Goal: Task Accomplishment & Management: Find specific page/section

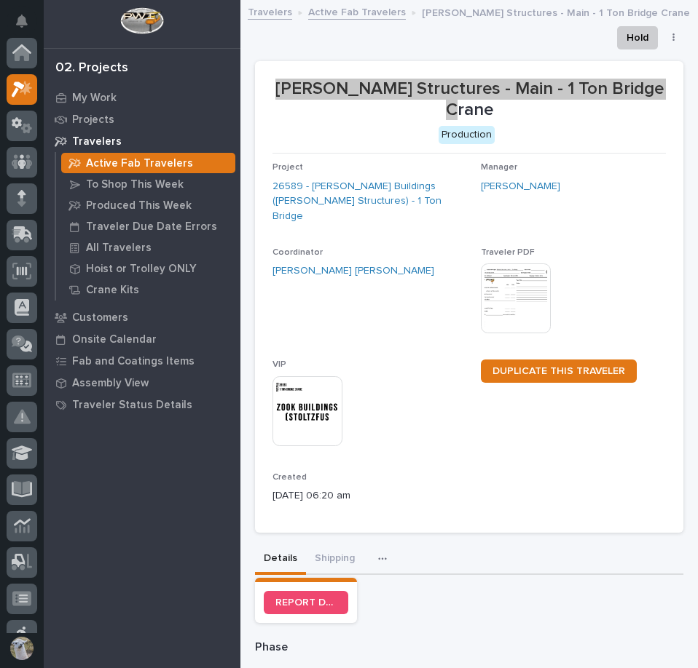
scroll to position [36, 0]
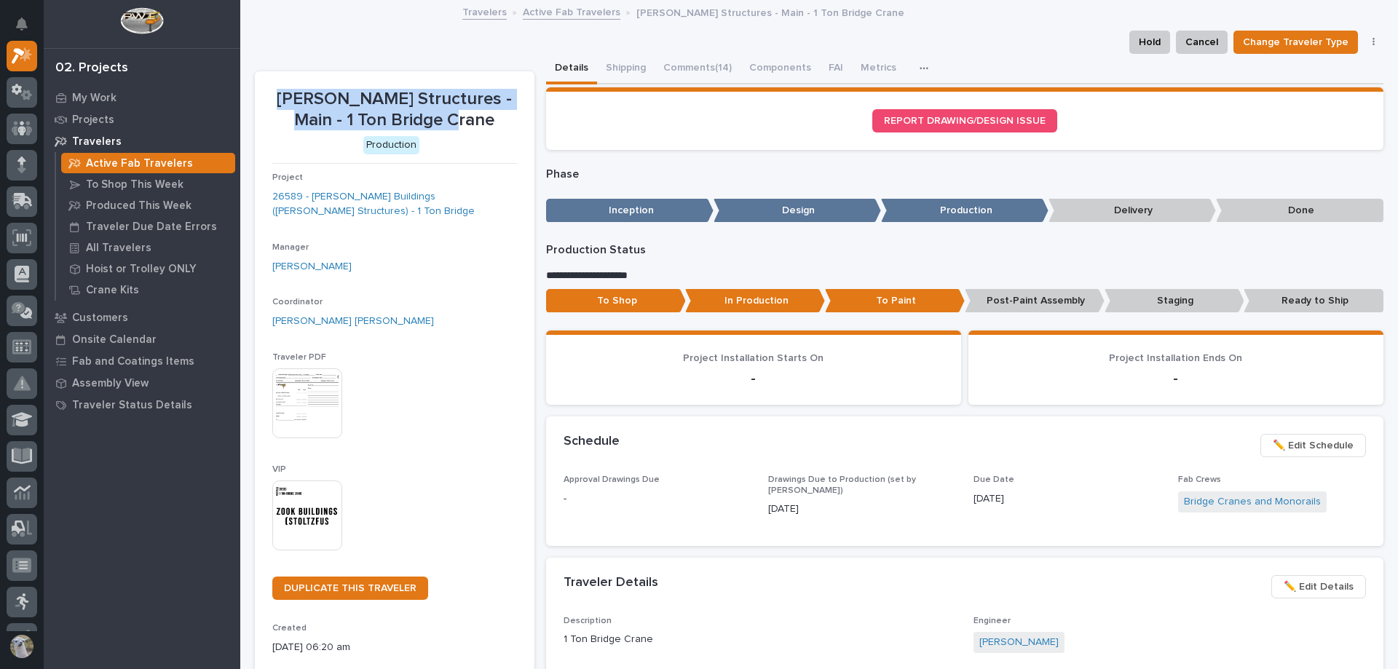
click at [577, 14] on link "Active Fab Travelers" at bounding box center [572, 11] width 98 height 17
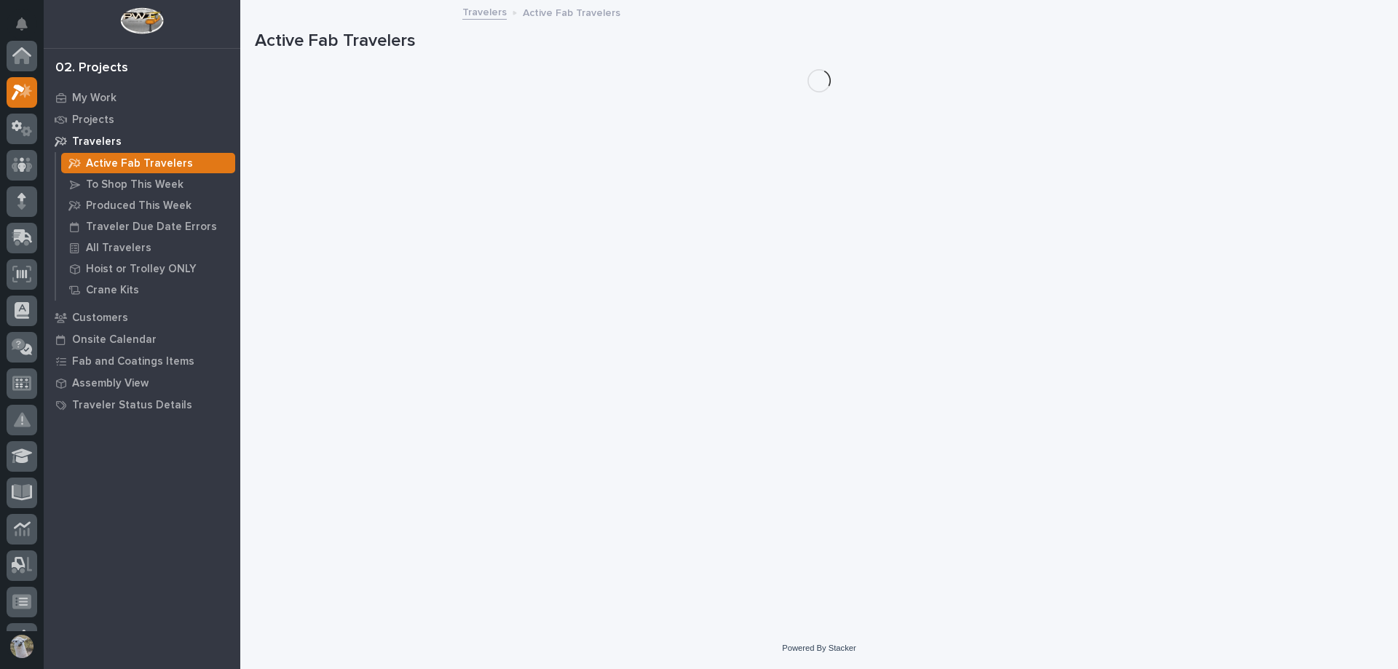
scroll to position [36, 0]
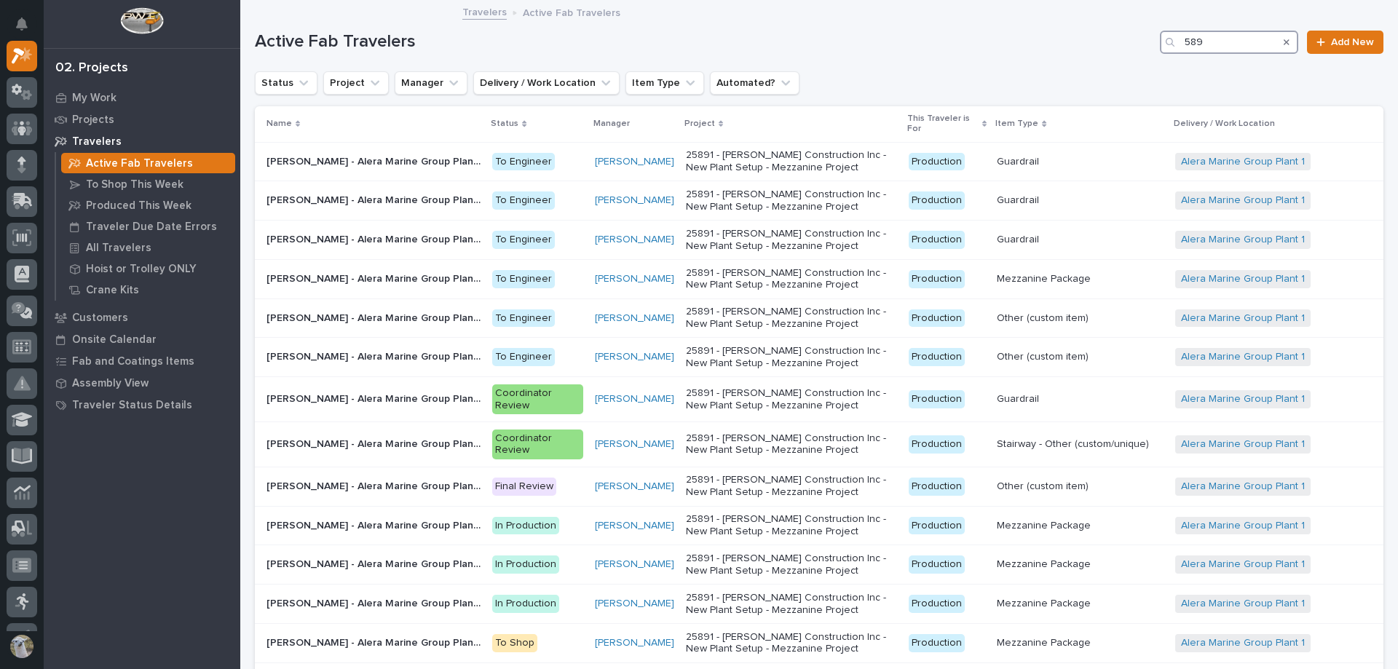
drag, startPoint x: 1246, startPoint y: 38, endPoint x: 654, endPoint y: 31, distance: 592.7
click at [655, 31] on div "Active Fab Travelers 589 Add New" at bounding box center [819, 42] width 1129 height 23
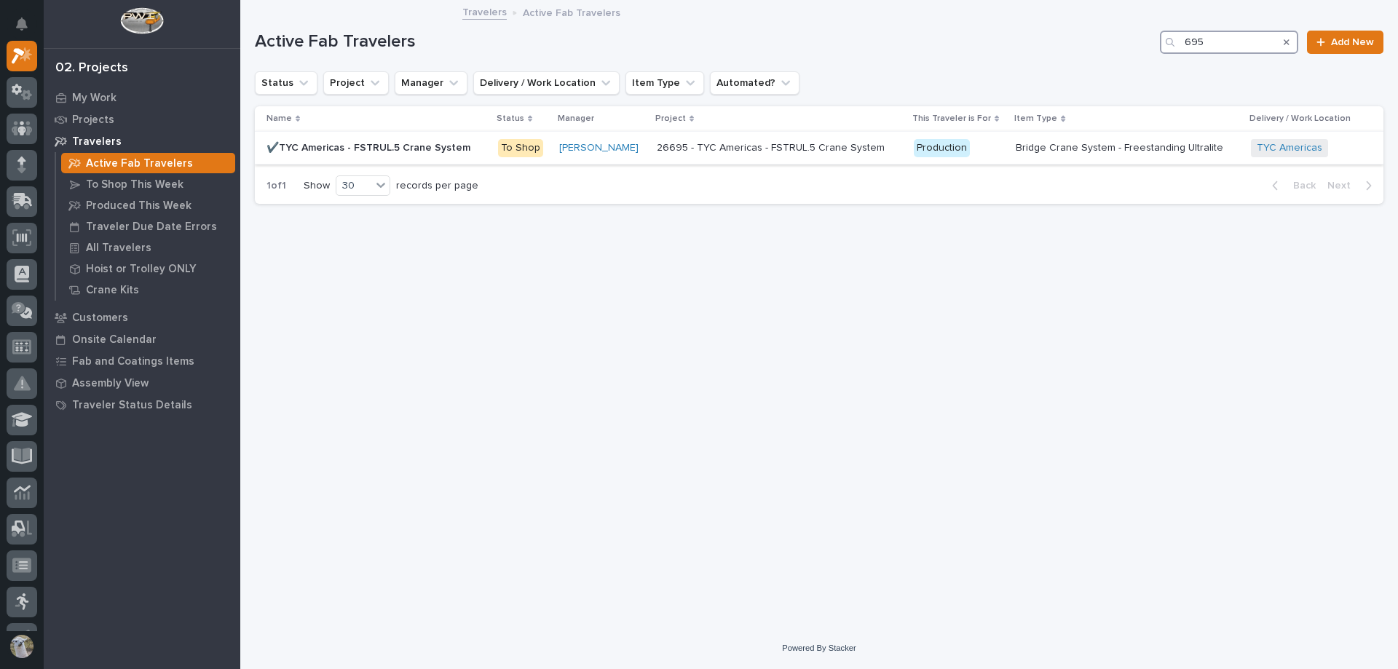
type input "695"
click at [392, 148] on p "✔️TYC Americas - FSTRUL.5 Crane System" at bounding box center [369, 146] width 207 height 15
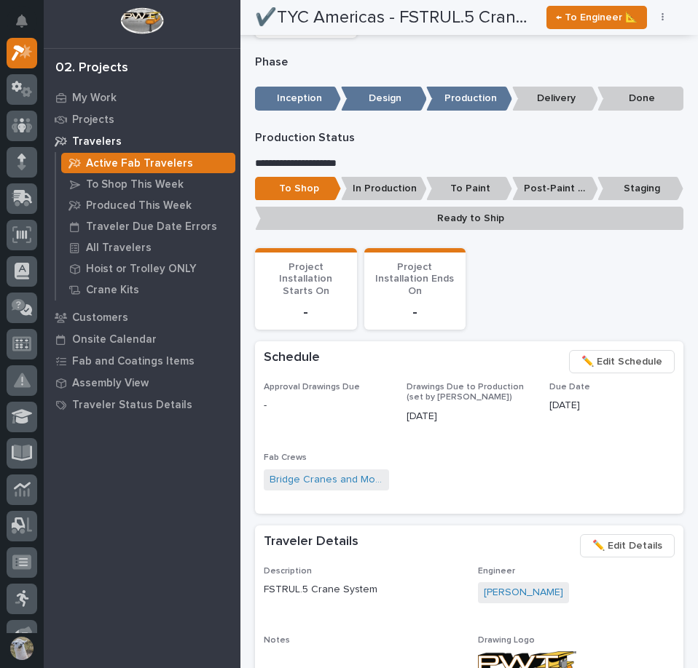
scroll to position [218, 0]
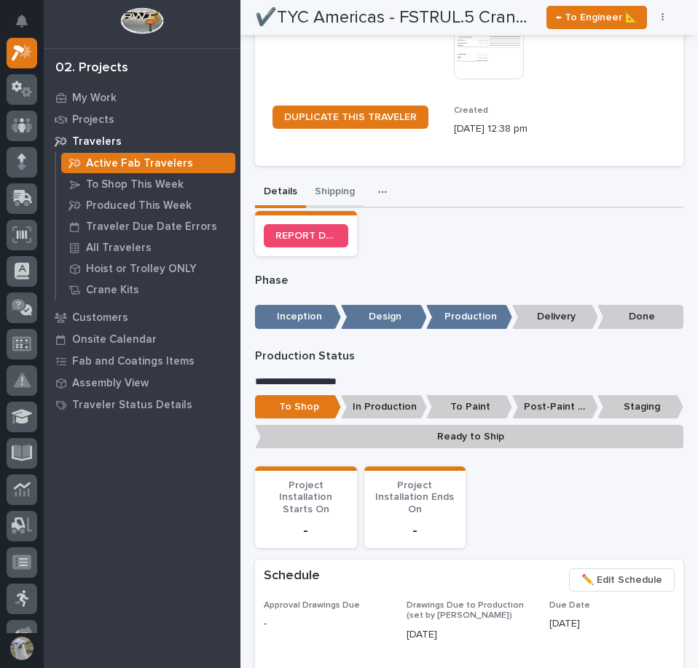
click at [331, 191] on button "Shipping" at bounding box center [335, 193] width 58 height 31
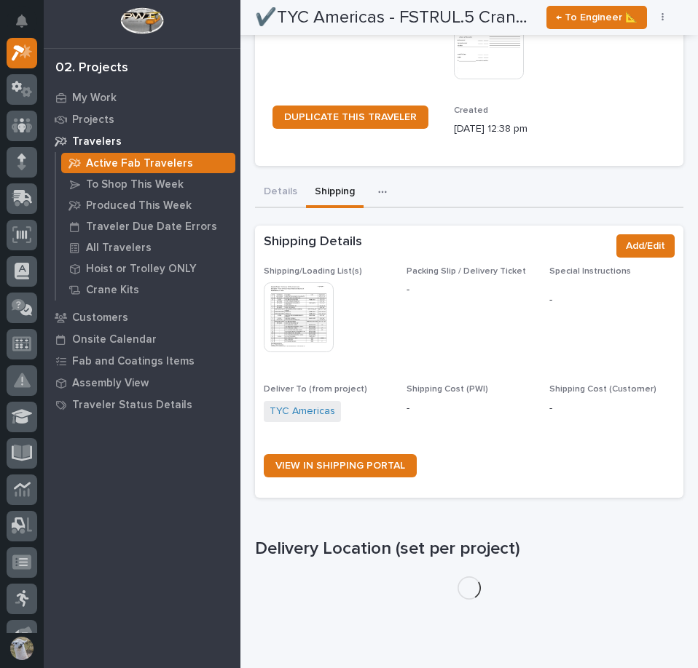
scroll to position [285, 0]
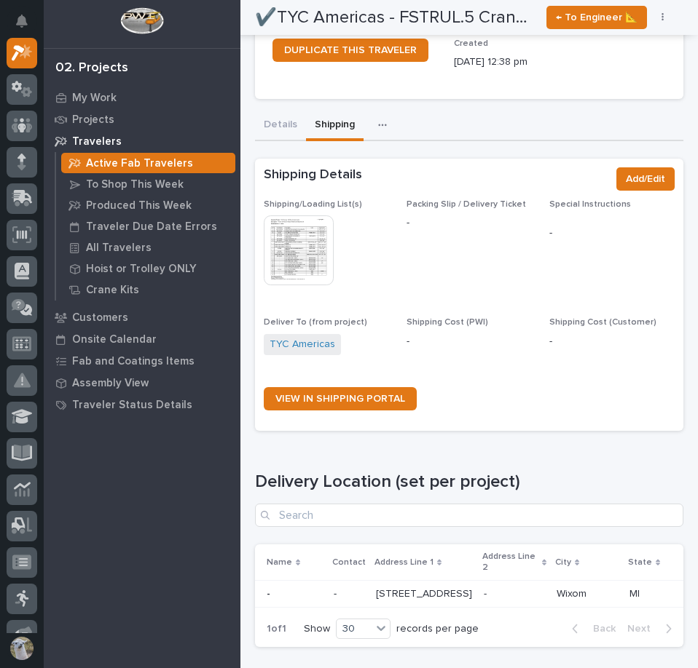
click at [296, 255] on img at bounding box center [299, 251] width 70 height 70
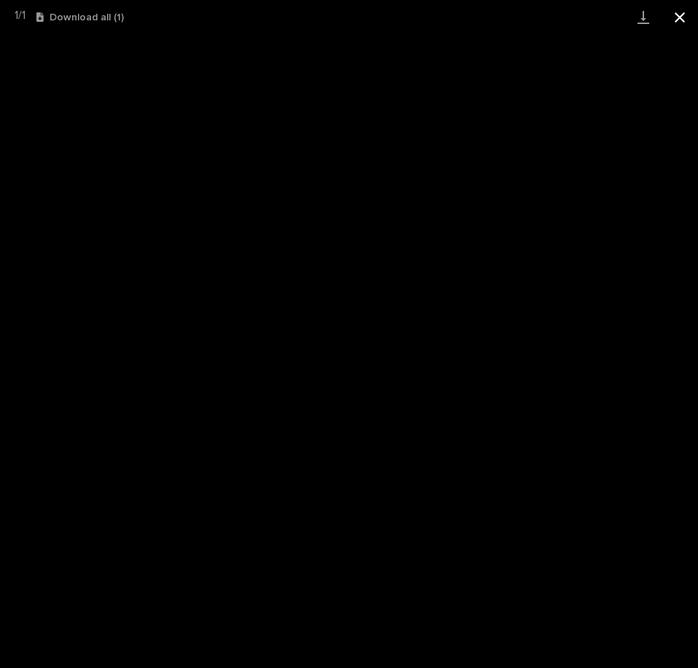
click at [680, 18] on button "Close gallery" at bounding box center [679, 17] width 36 height 34
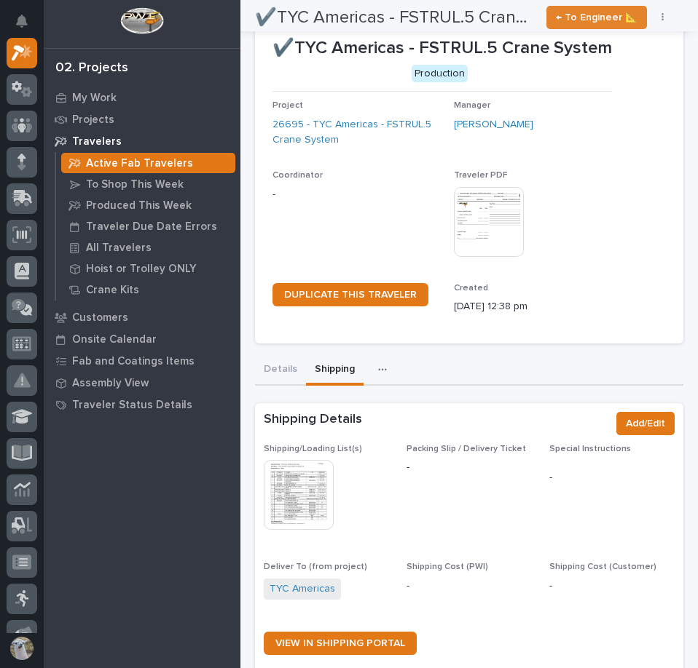
scroll to position [0, 0]
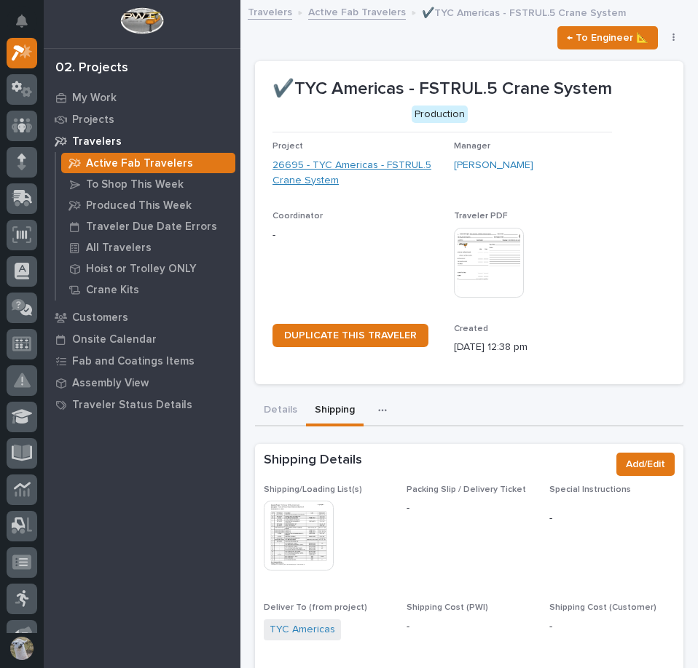
click at [299, 166] on link "26695 - TYC Americas - FSTRUL.5 Crane System" at bounding box center [357, 173] width 170 height 31
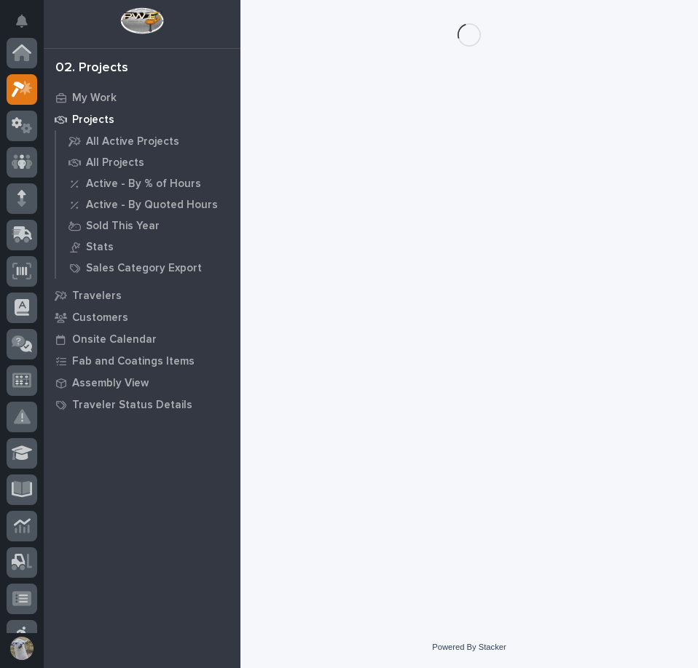
scroll to position [36, 0]
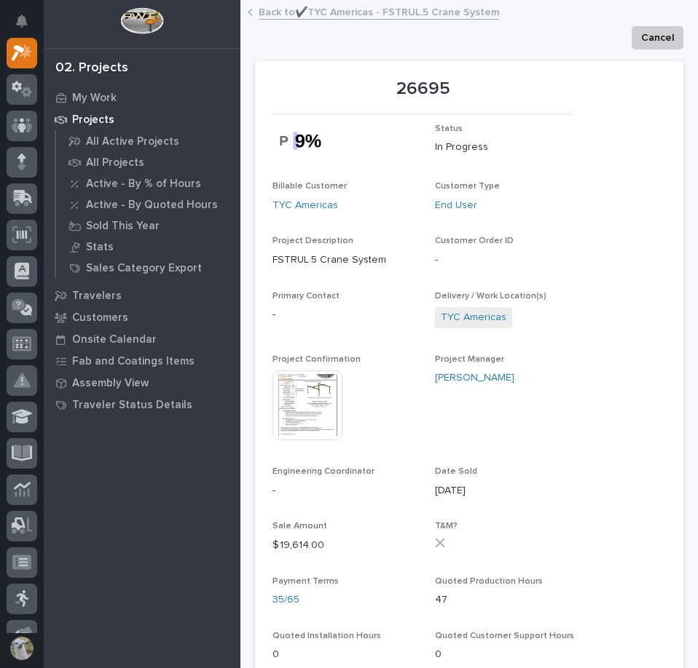
click at [312, 401] on img at bounding box center [307, 406] width 70 height 70
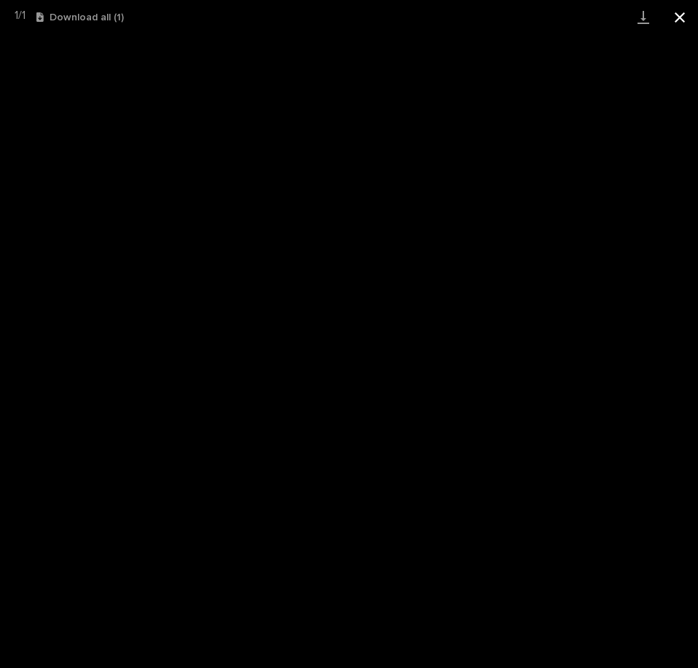
click at [680, 20] on button "Close gallery" at bounding box center [679, 17] width 36 height 34
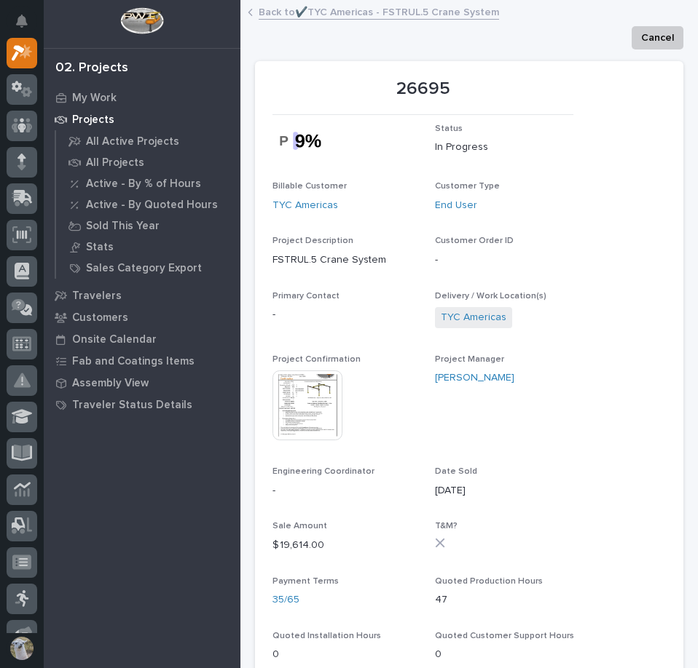
click at [273, 9] on link "Back to ✔️TYC Americas - FSTRUL.5 Crane System" at bounding box center [378, 11] width 240 height 17
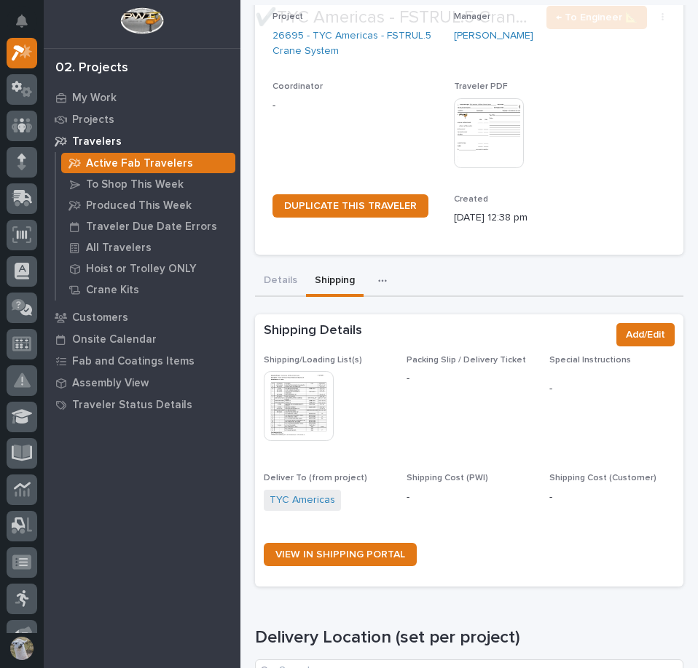
scroll to position [218, 0]
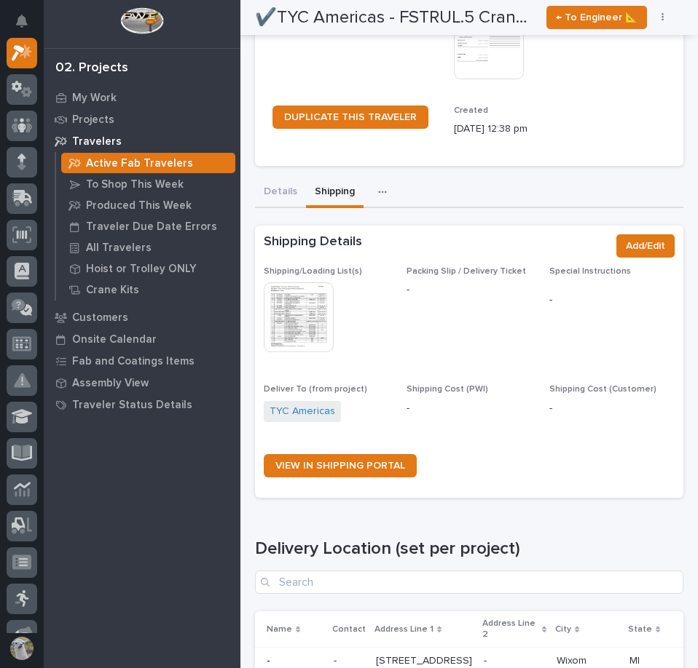
click at [291, 317] on img at bounding box center [299, 317] width 70 height 70
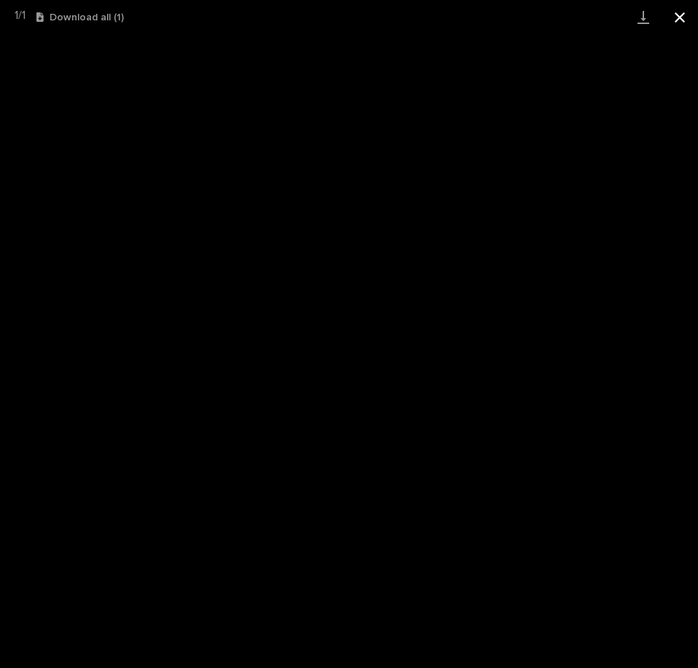
click at [674, 10] on button "Close gallery" at bounding box center [679, 17] width 36 height 34
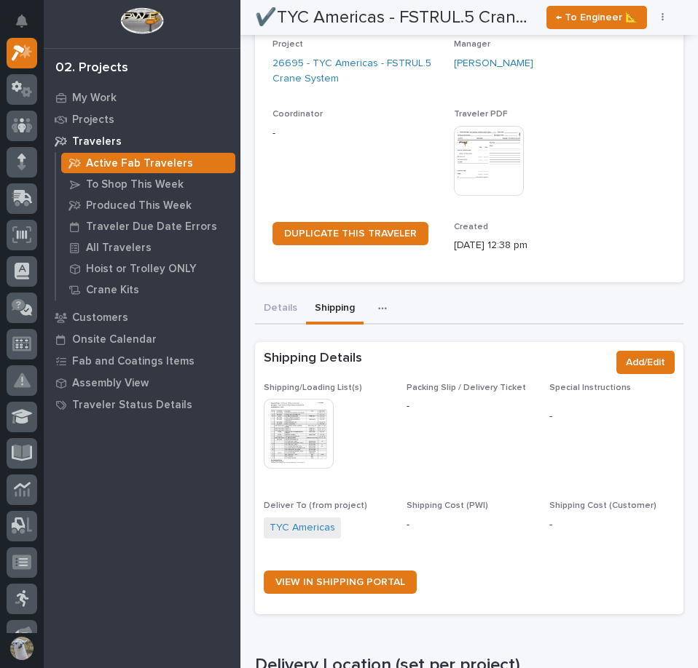
scroll to position [0, 0]
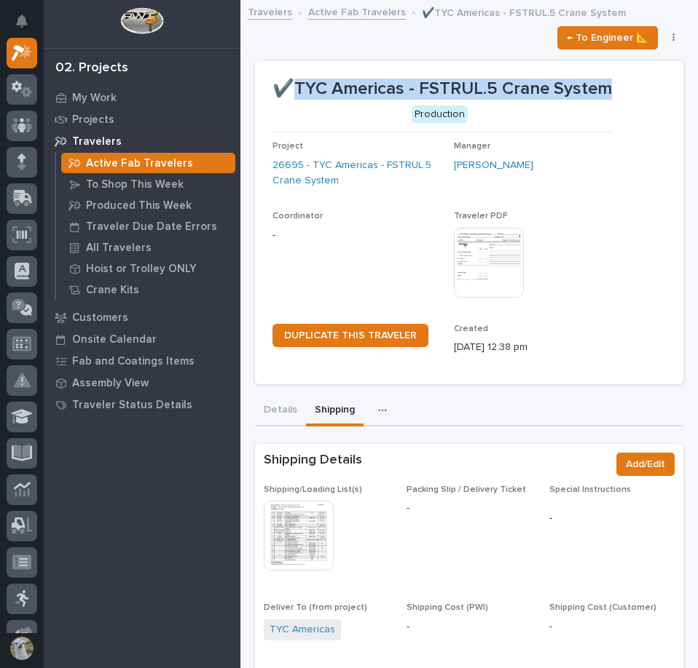
drag, startPoint x: 293, startPoint y: 88, endPoint x: 596, endPoint y: 95, distance: 302.2
click at [603, 95] on p "✔️TYC Americas - FSTRUL.5 Crane System" at bounding box center [441, 89] width 339 height 21
copy p "TYC Americas - FSTRUL.5 Crane Syste"
click at [92, 90] on div "My Work" at bounding box center [141, 97] width 189 height 20
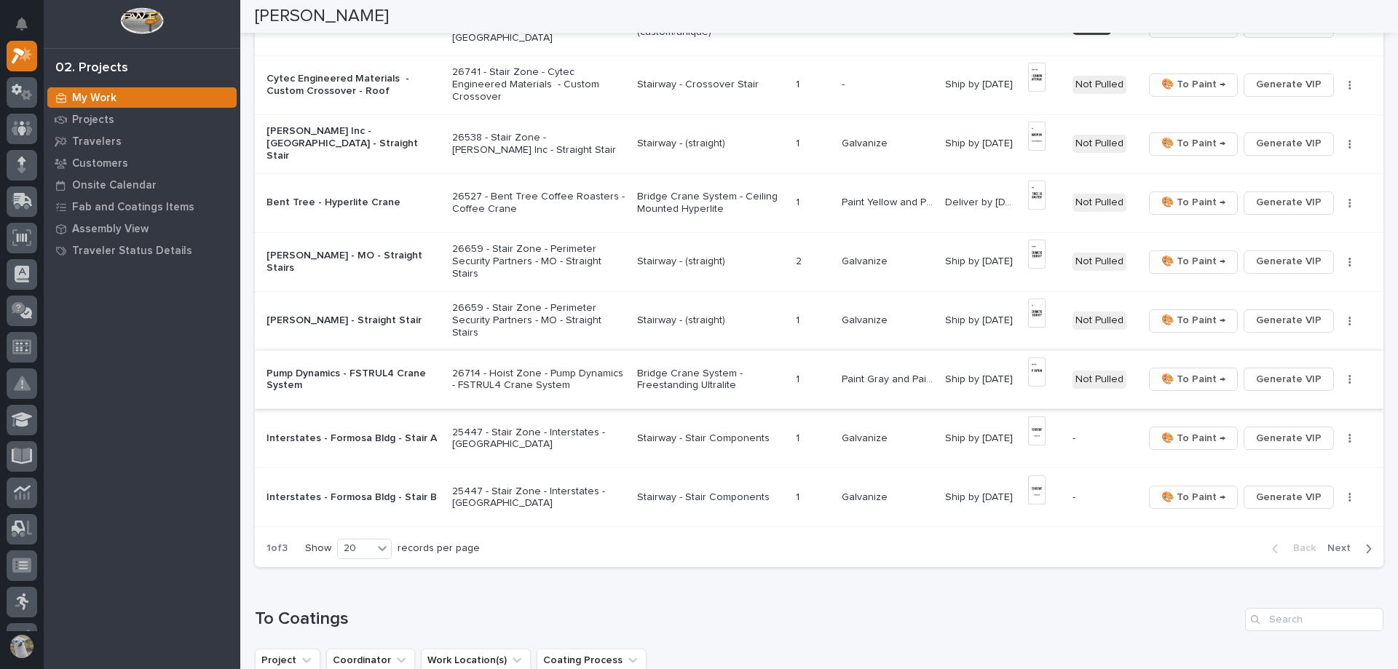
scroll to position [874, 0]
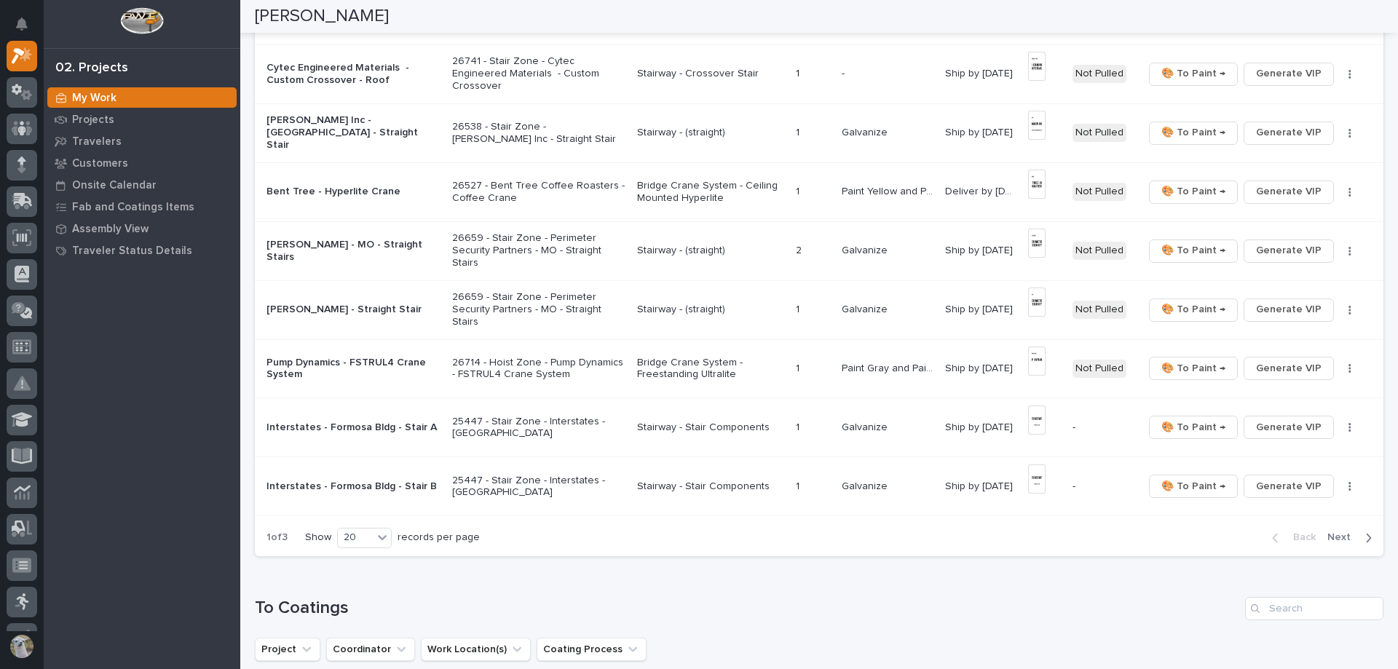
click at [697, 543] on button "Next" at bounding box center [1352, 537] width 62 height 13
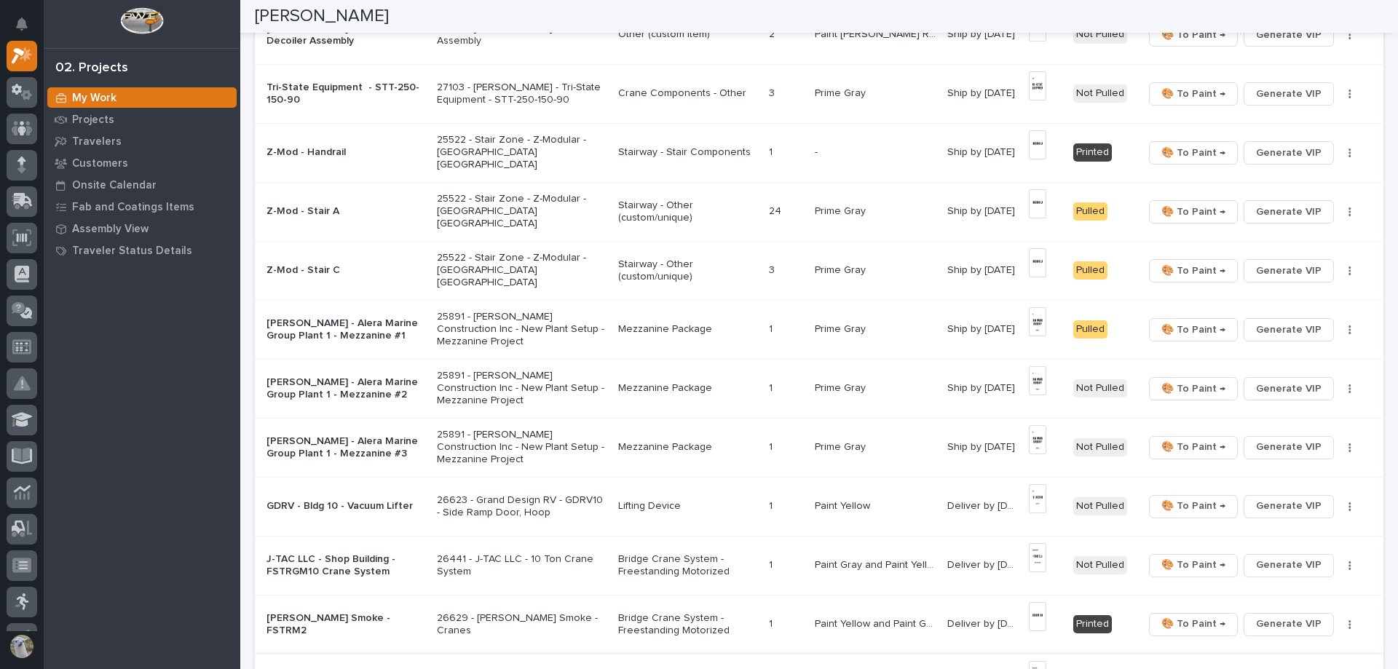
scroll to position [454, 0]
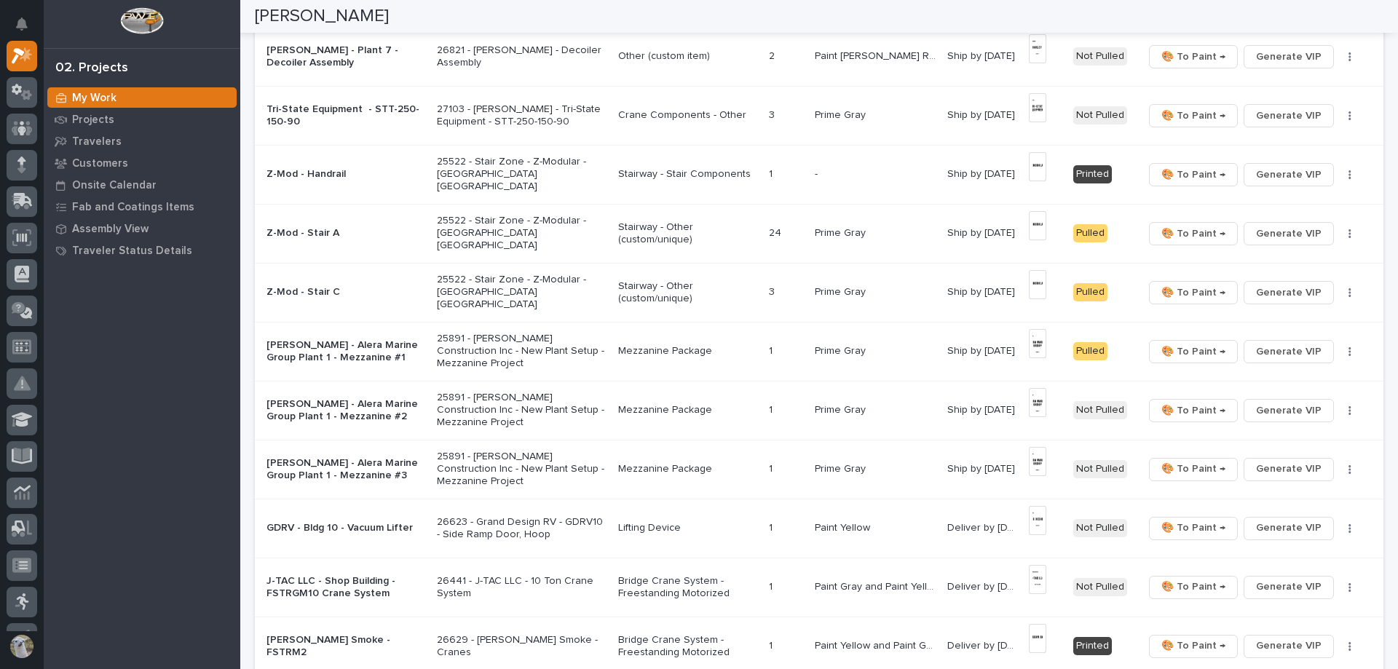
click at [390, 409] on p "[PERSON_NAME] - Alera Marine Group Plant 1 - Mezzanine #2" at bounding box center [345, 410] width 159 height 25
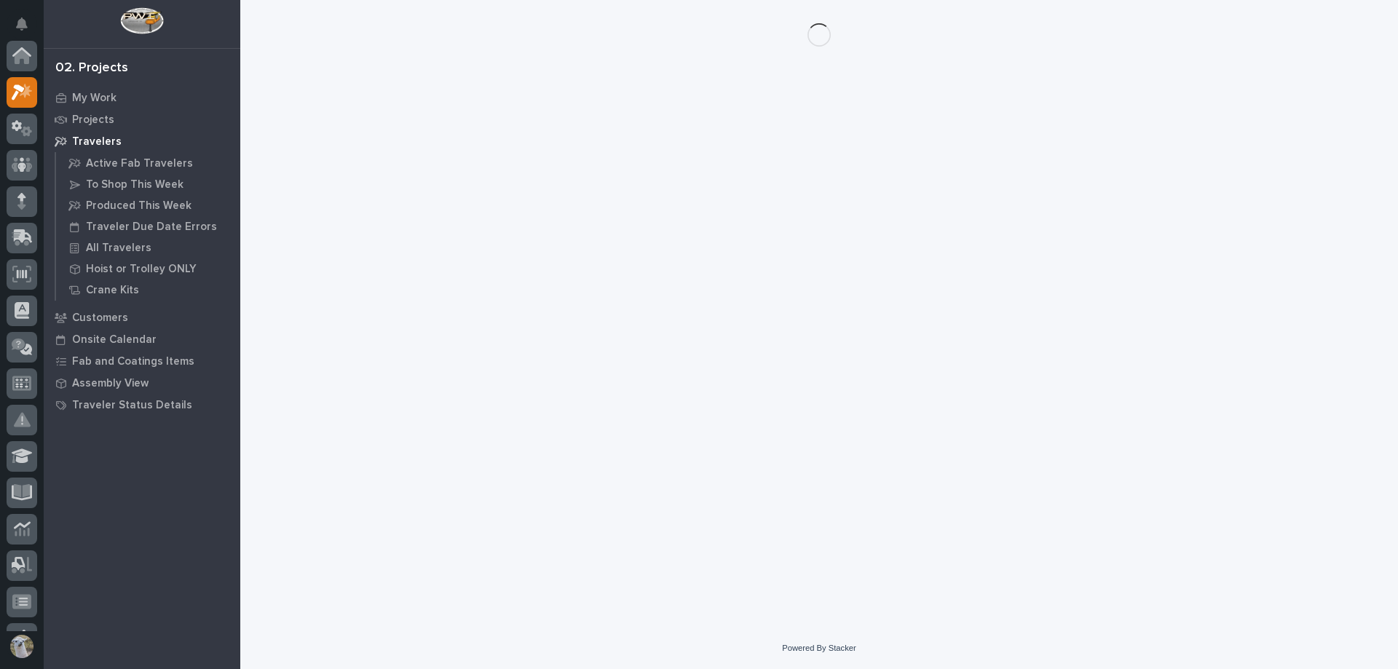
scroll to position [36, 0]
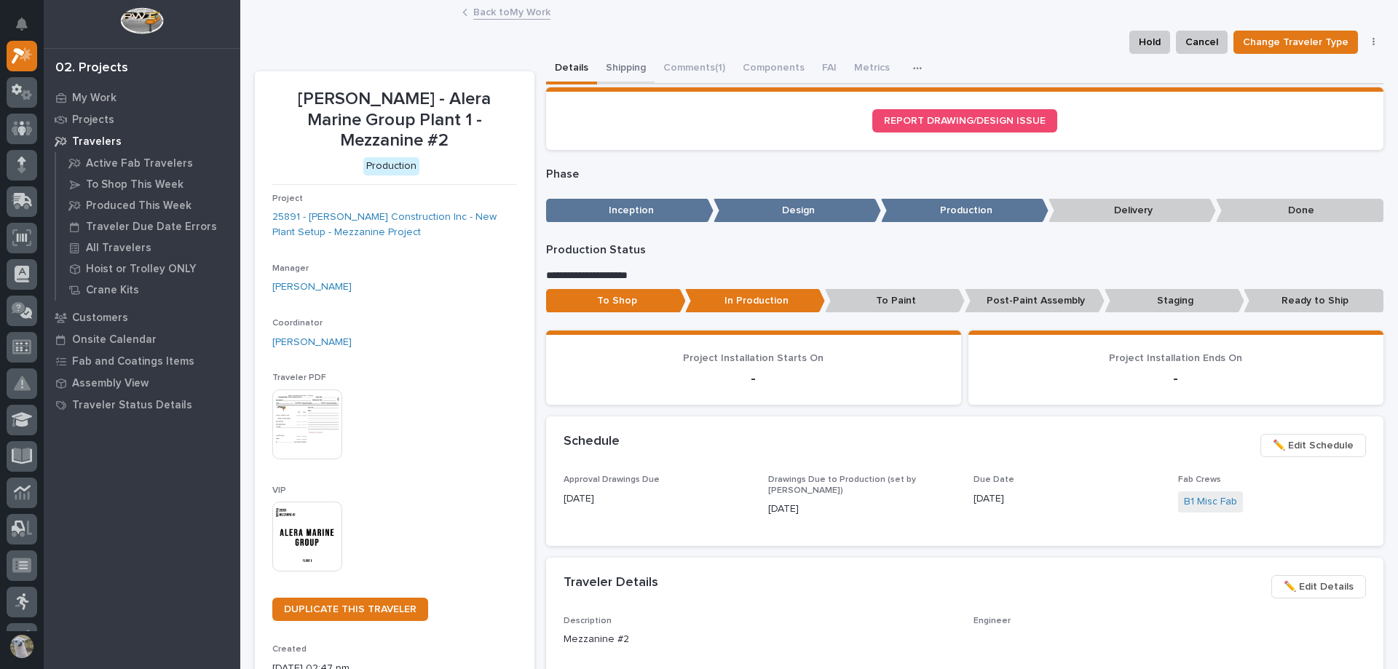
click at [615, 66] on button "Shipping" at bounding box center [626, 69] width 58 height 31
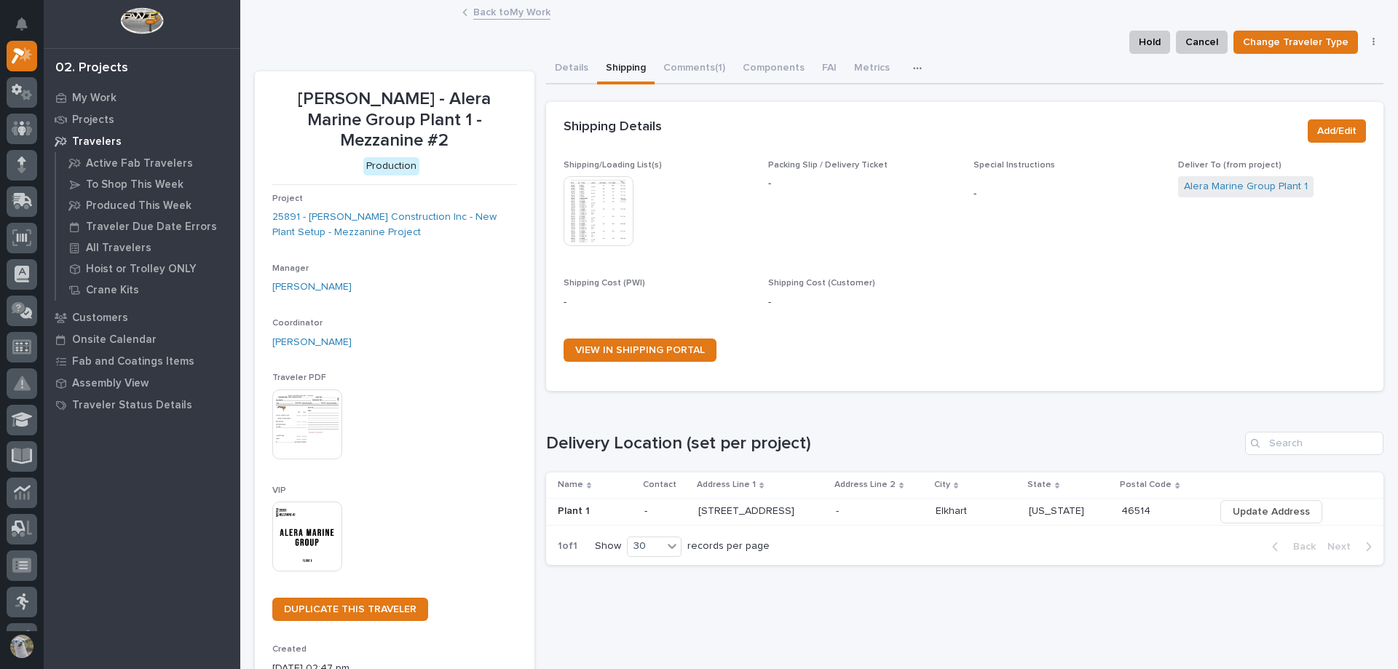
click at [575, 210] on img at bounding box center [599, 211] width 70 height 70
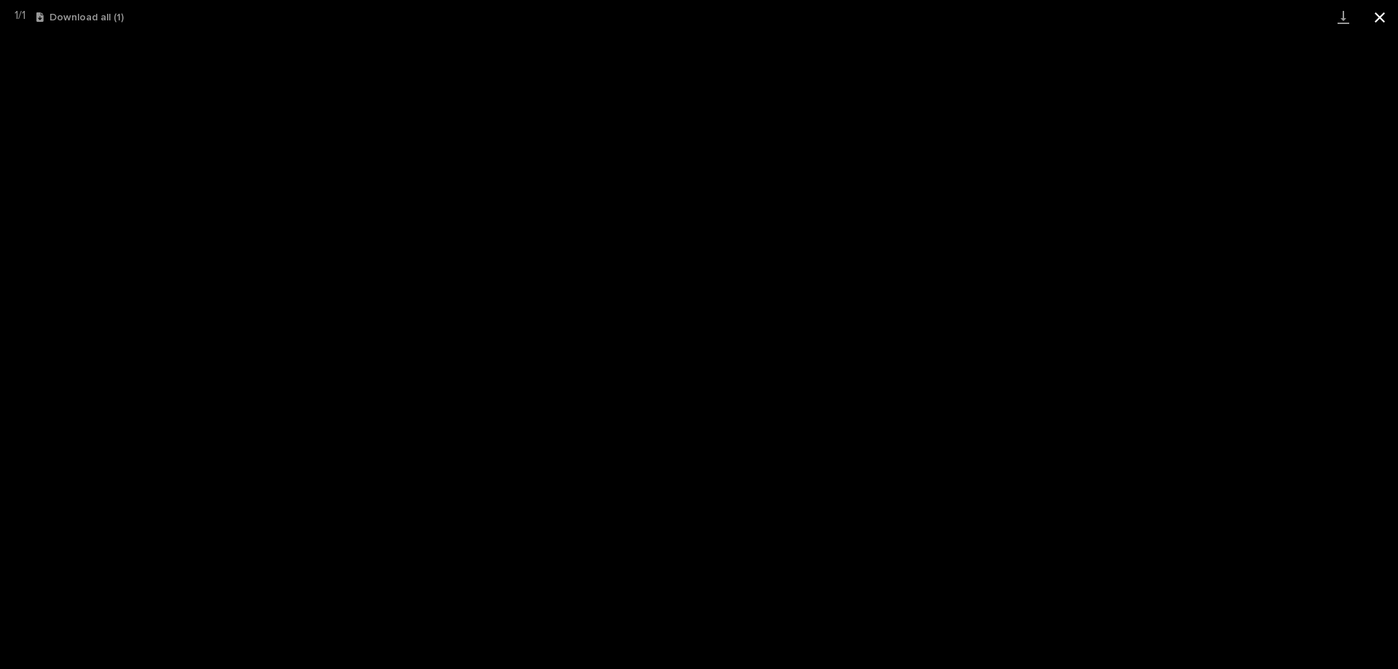
click at [697, 12] on button "Close gallery" at bounding box center [1380, 17] width 36 height 34
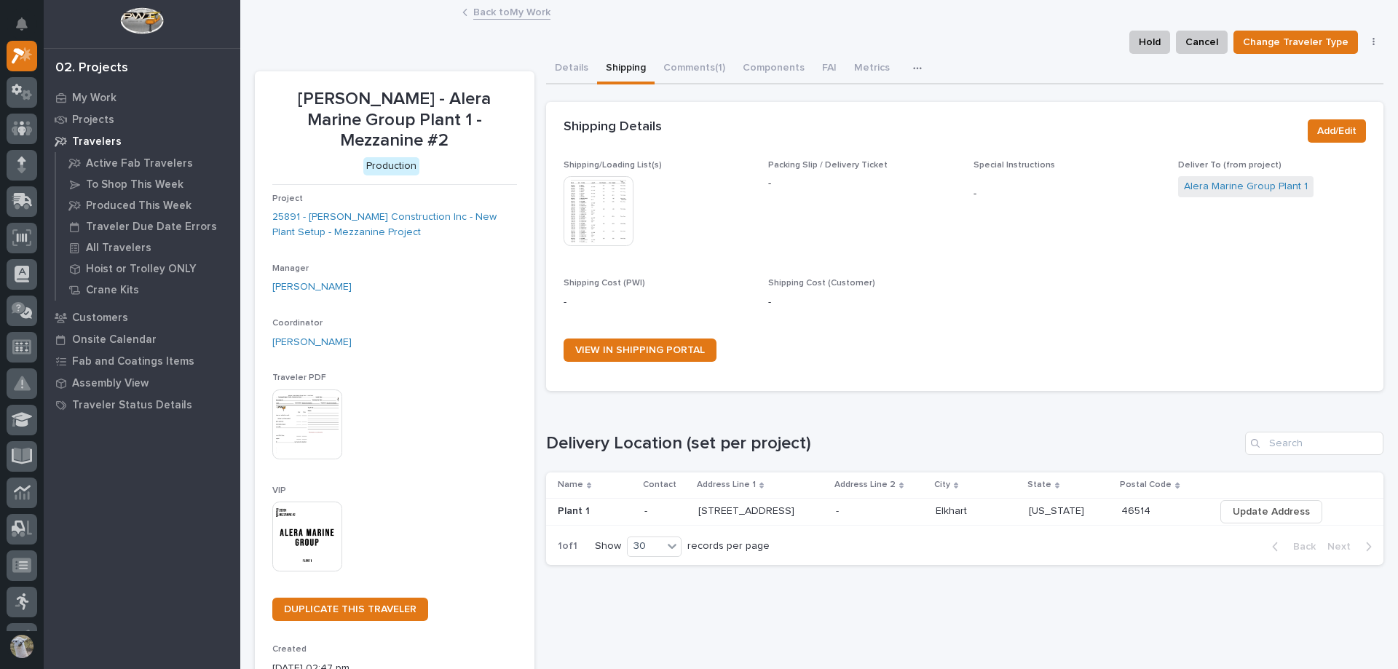
click at [498, 10] on link "Back to My Work" at bounding box center [511, 11] width 77 height 17
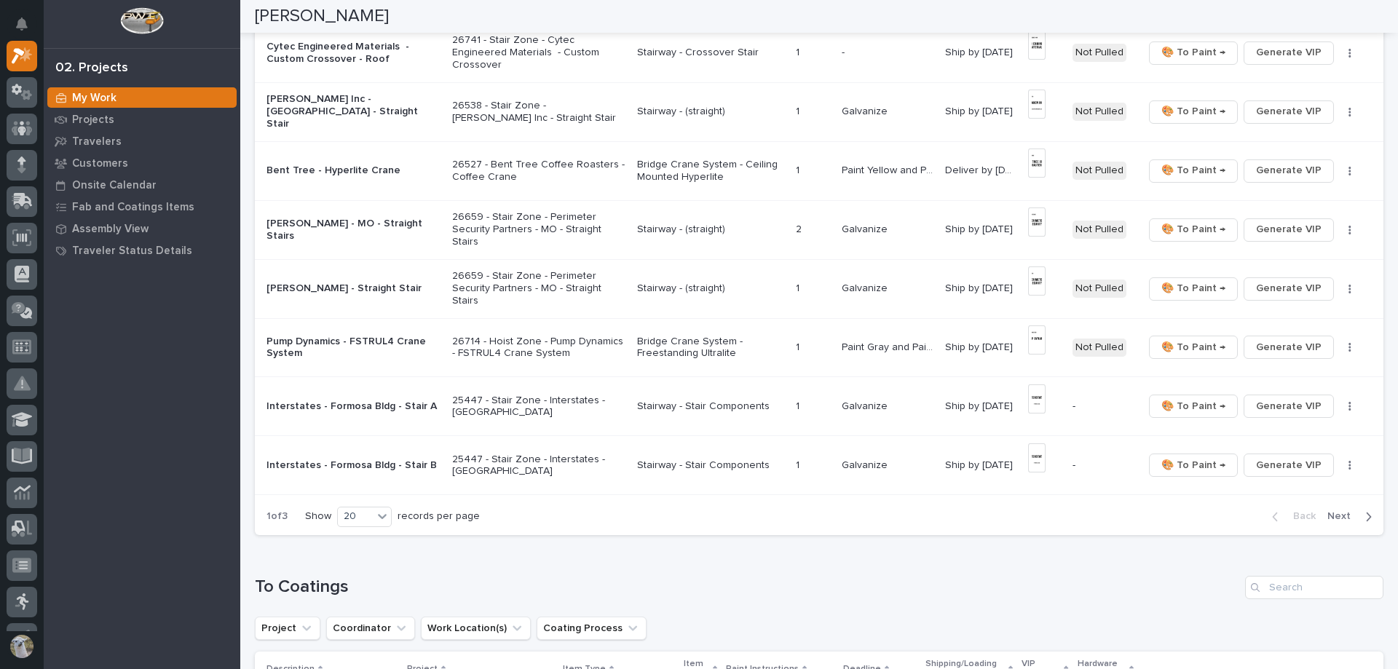
scroll to position [874, 0]
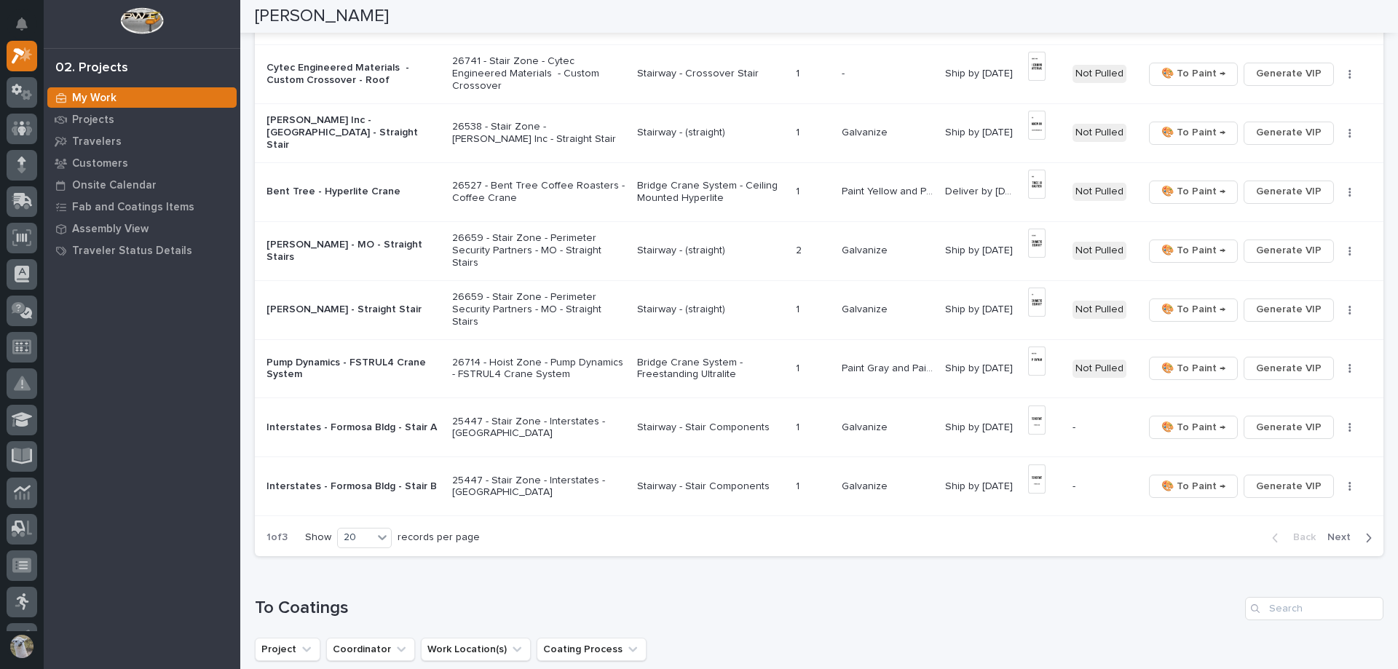
click at [697, 544] on span "Next" at bounding box center [1343, 537] width 32 height 13
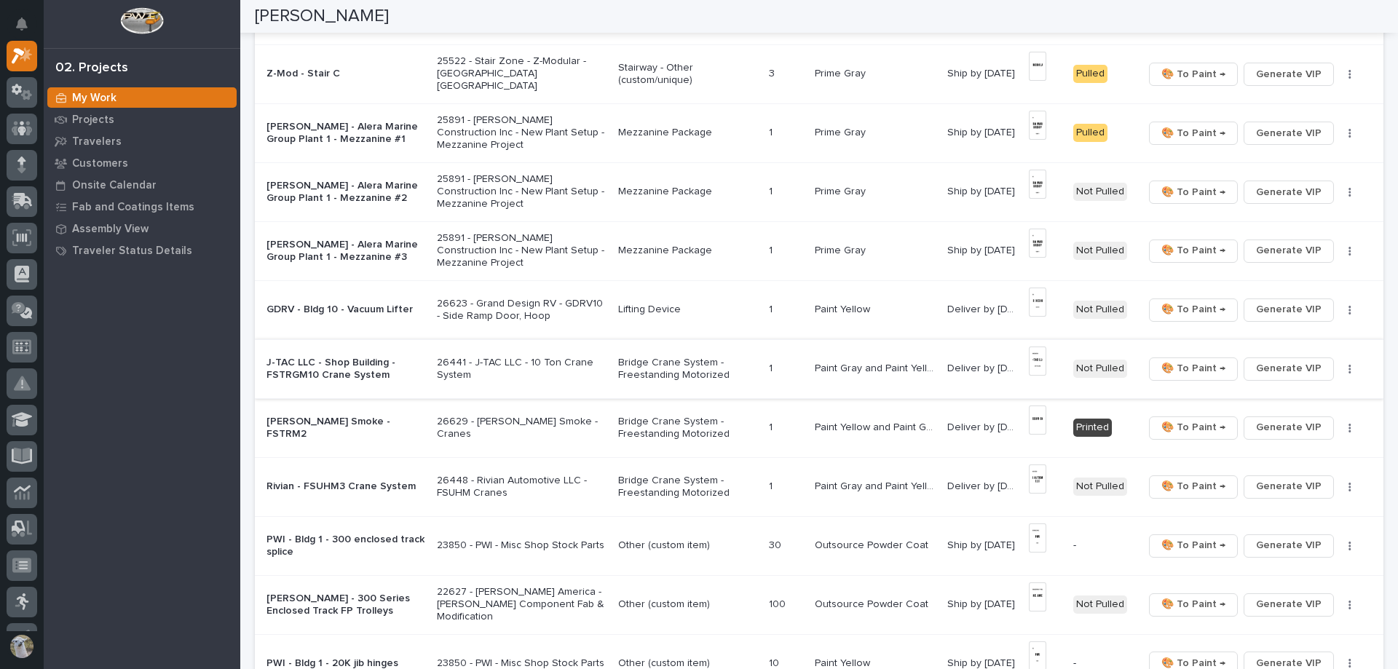
scroll to position [600, 0]
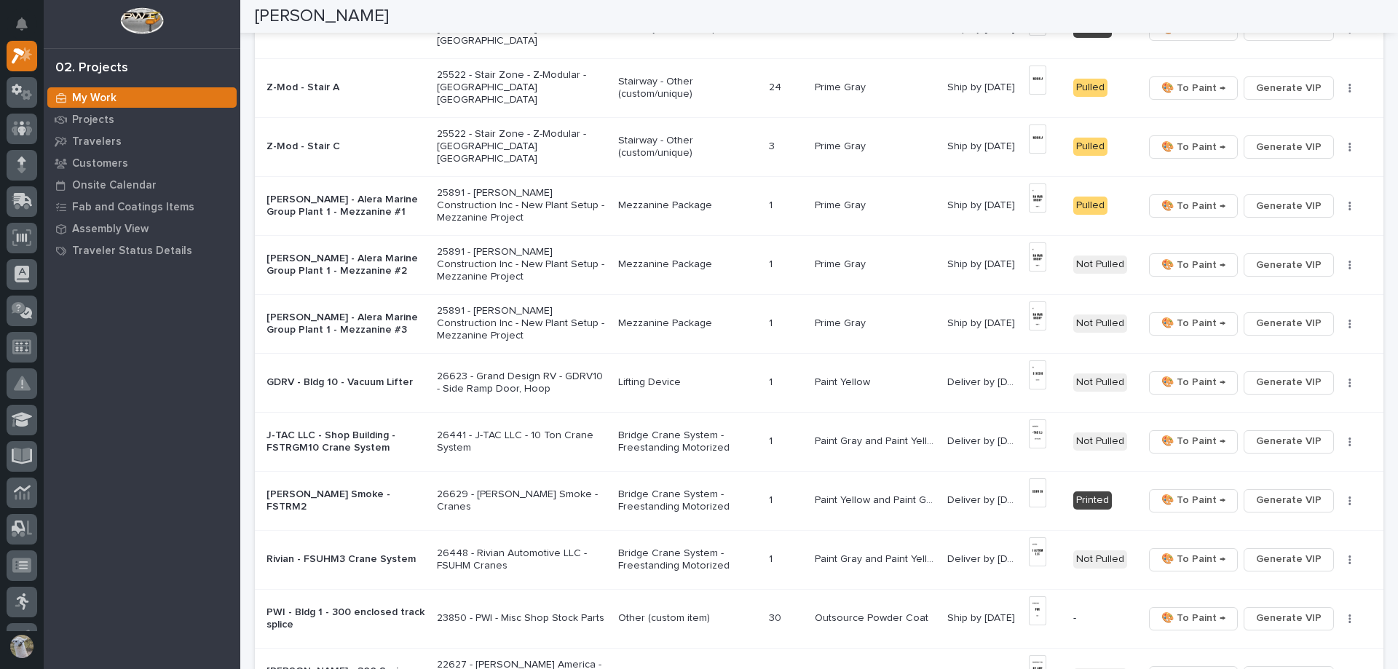
click at [328, 220] on div "[PERSON_NAME] - Alera Marine Group Plant 1 - Mezzanine #1" at bounding box center [345, 206] width 159 height 36
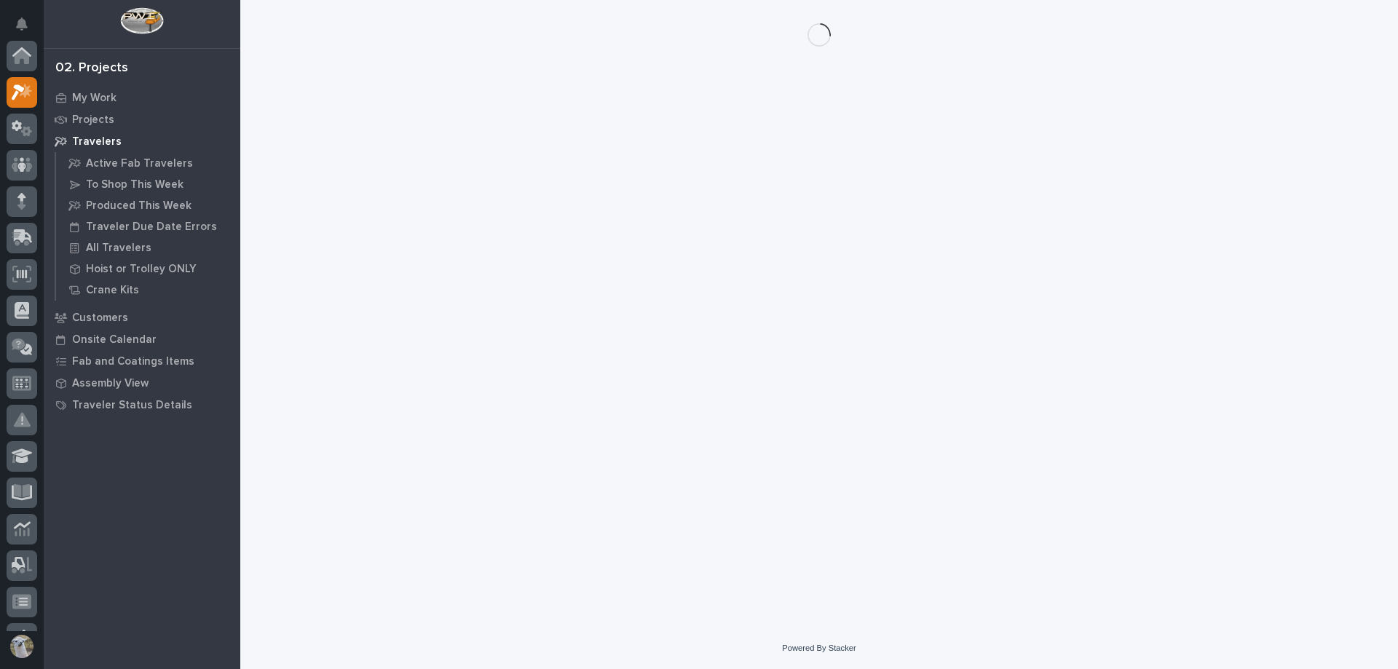
scroll to position [36, 0]
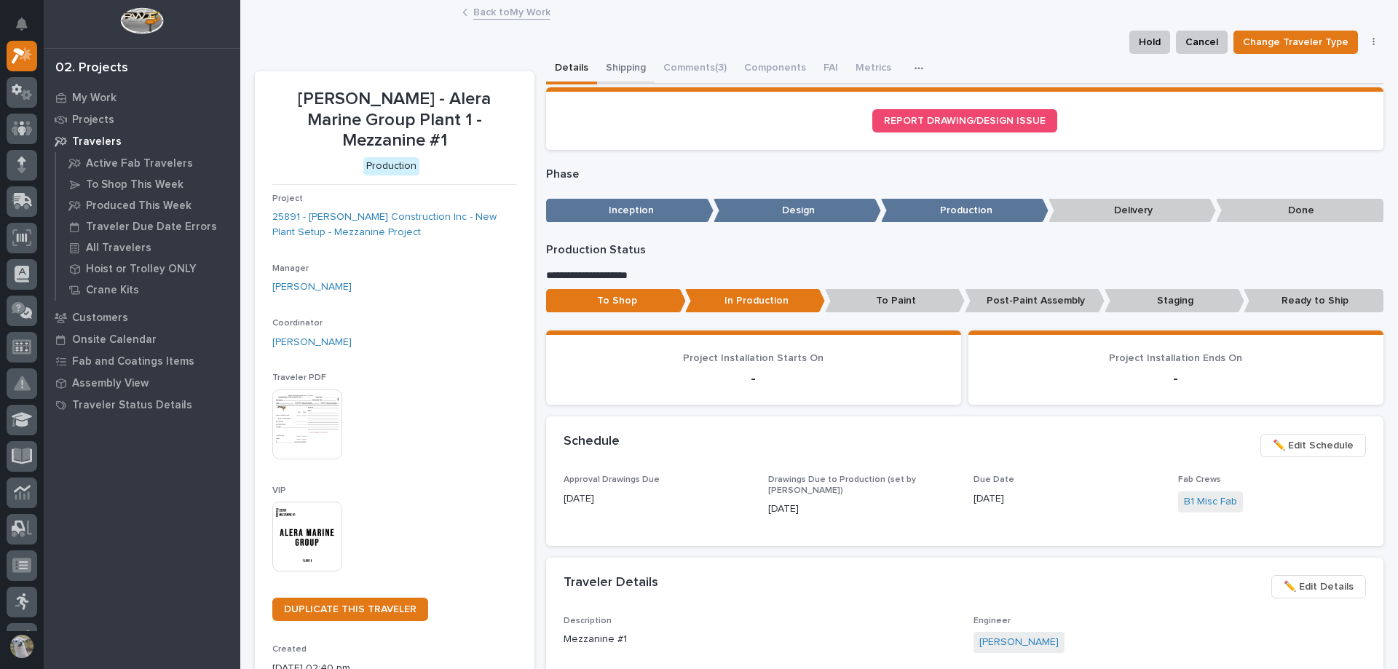
click at [625, 73] on button "Shipping" at bounding box center [626, 69] width 58 height 31
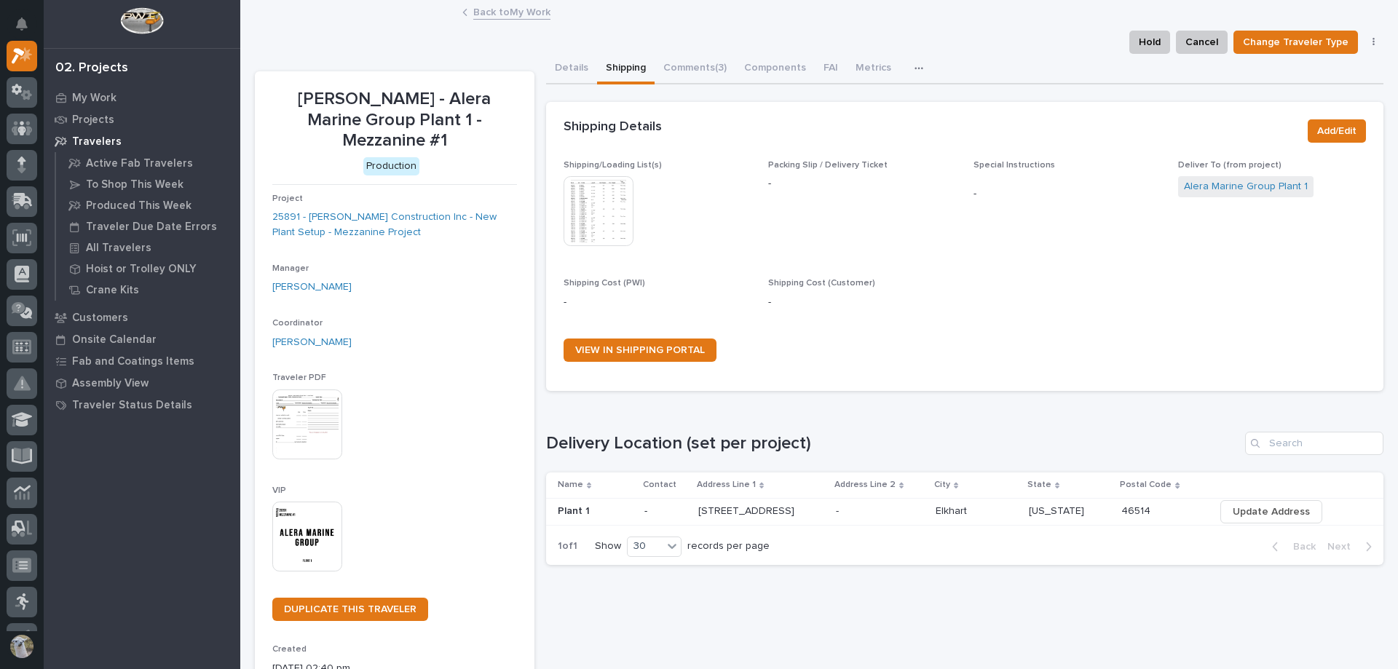
click at [603, 205] on img at bounding box center [599, 211] width 70 height 70
